Goal: Check status: Check status

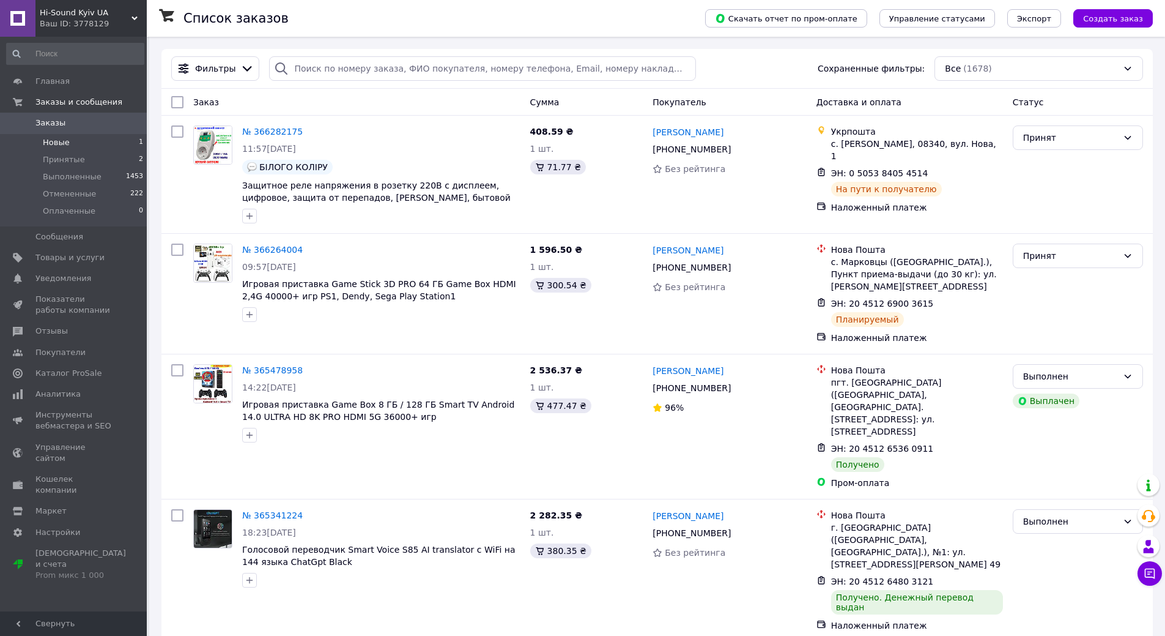
click at [54, 139] on span "Новые" at bounding box center [56, 142] width 27 height 11
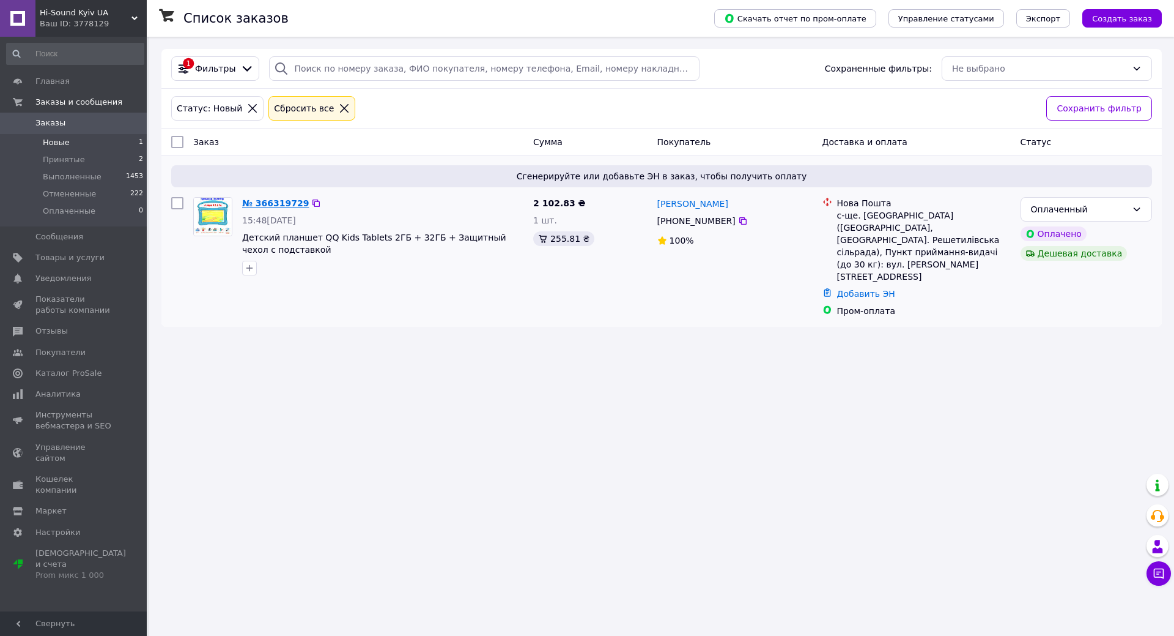
click at [257, 202] on link "№ 366319729" at bounding box center [275, 203] width 67 height 10
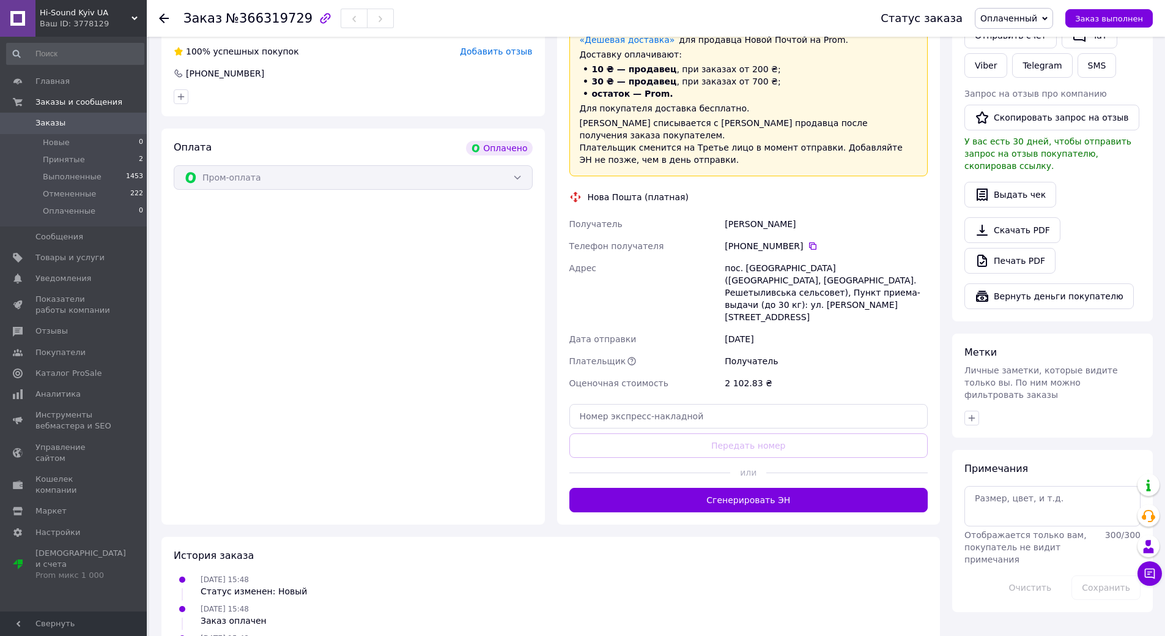
scroll to position [322, 0]
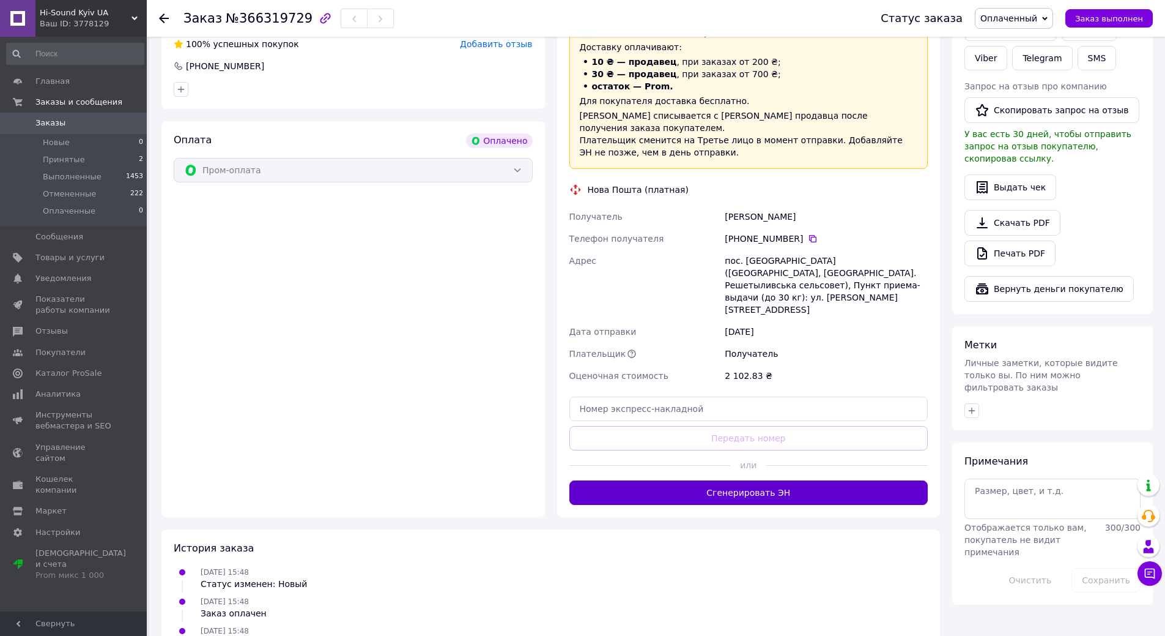
click at [750, 480] on button "Сгенерировать ЭН" at bounding box center [748, 492] width 359 height 24
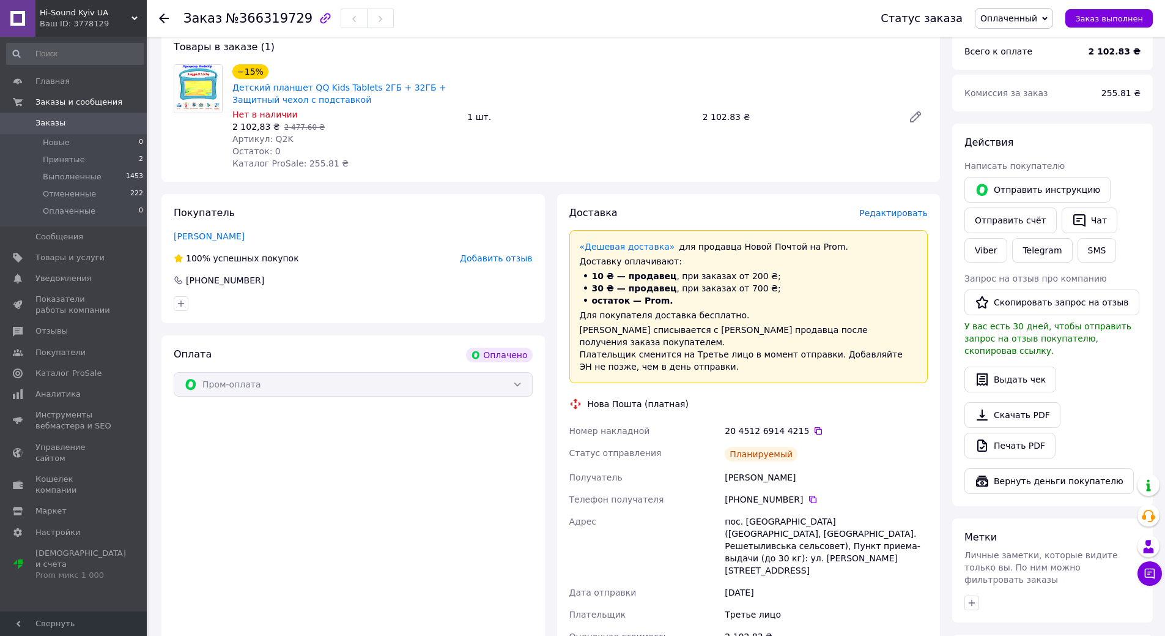
scroll to position [122, 0]
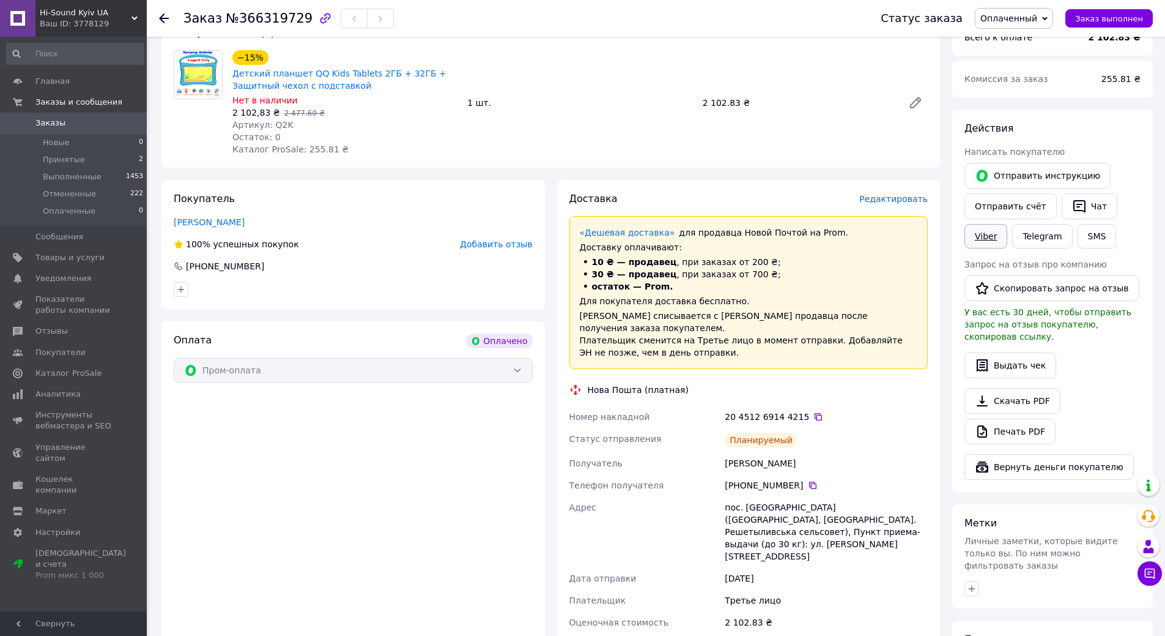
click at [995, 236] on link "Viber" at bounding box center [986, 236] width 43 height 24
click at [529, 70] on div "−15% Детский планшет QQ Kids Tablets 2ГБ + 32ГБ + Защитный чехол с подставкой Н…" at bounding box center [580, 103] width 705 height 110
